Goal: Navigation & Orientation: Find specific page/section

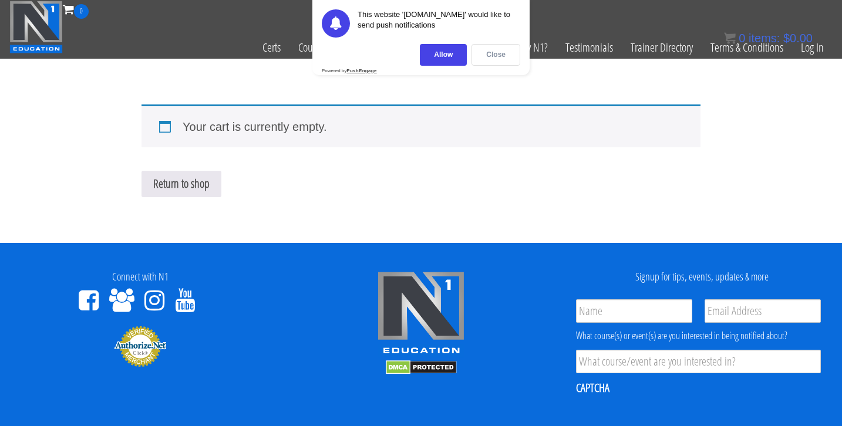
click at [500, 58] on div "Close" at bounding box center [495, 55] width 49 height 22
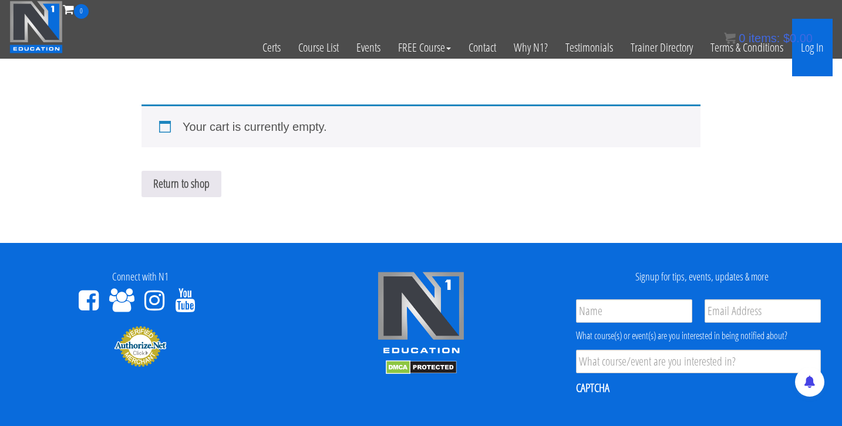
click at [811, 48] on link "Log In" at bounding box center [812, 48] width 41 height 58
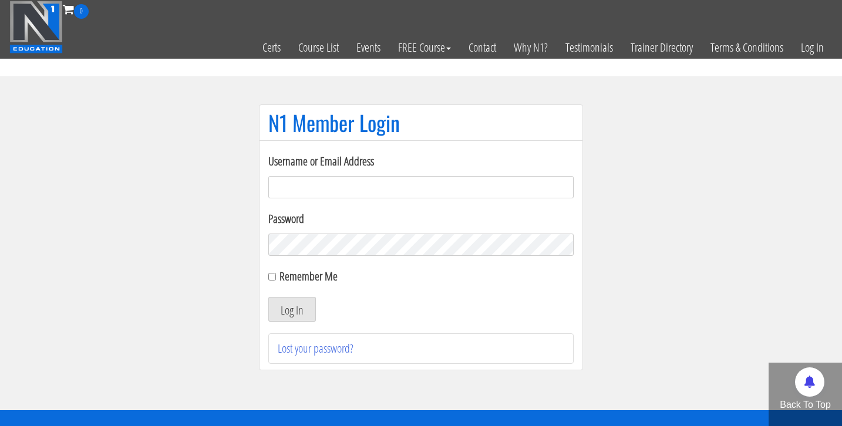
click at [406, 186] on input "Username or Email Address" at bounding box center [420, 187] width 305 height 22
type input "bosslady"
click at [268, 297] on button "Log In" at bounding box center [292, 309] width 48 height 25
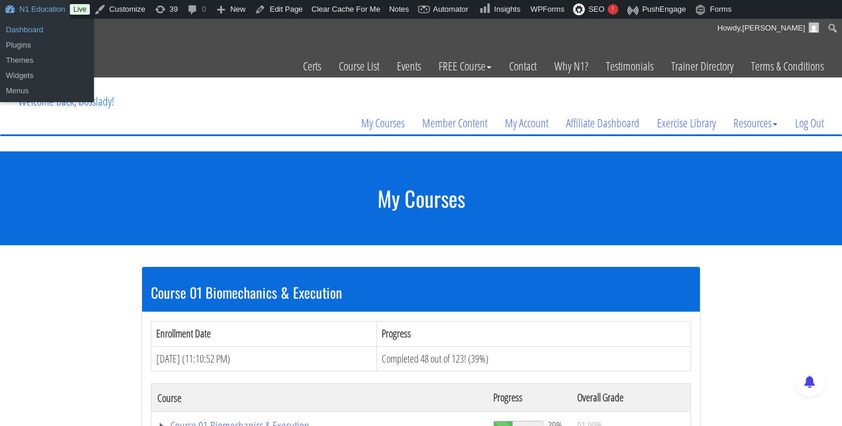
click at [26, 31] on link "Dashboard" at bounding box center [47, 29] width 94 height 15
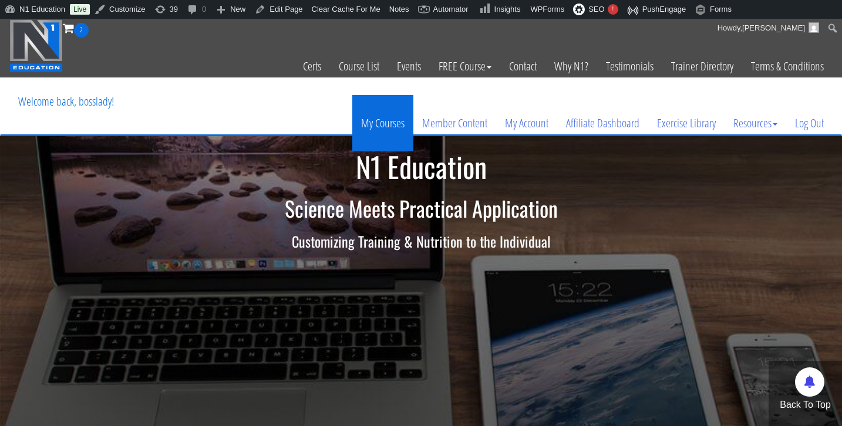
click at [381, 125] on link "My Courses" at bounding box center [382, 123] width 61 height 56
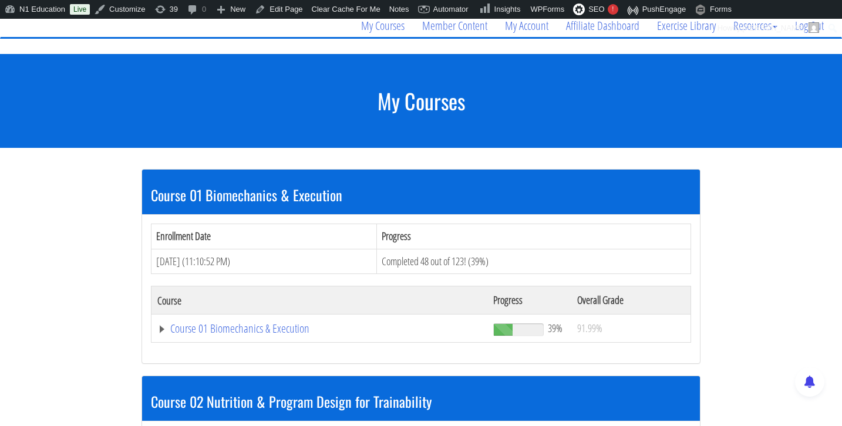
scroll to position [105, 0]
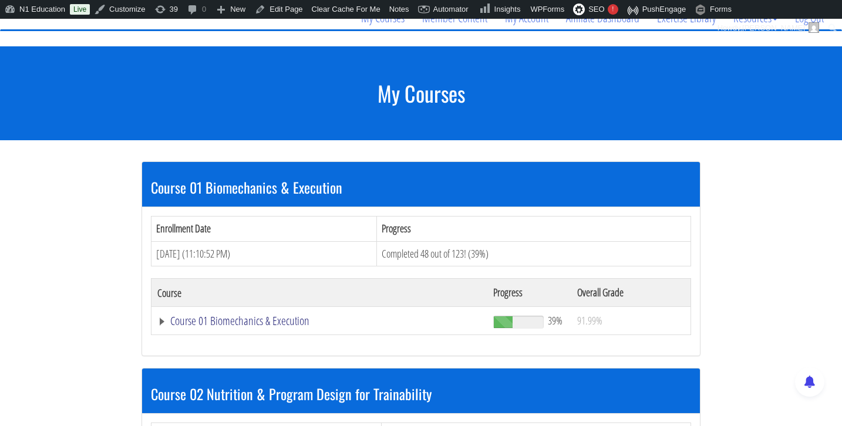
click at [260, 320] on link "Course 01 Biomechanics & Execution" at bounding box center [319, 321] width 324 height 12
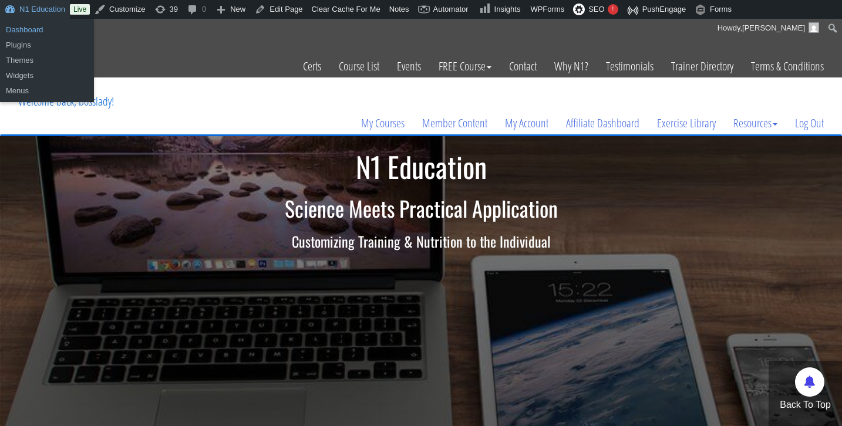
click at [32, 31] on link "Dashboard" at bounding box center [47, 29] width 94 height 15
